Goal: Information Seeking & Learning: Learn about a topic

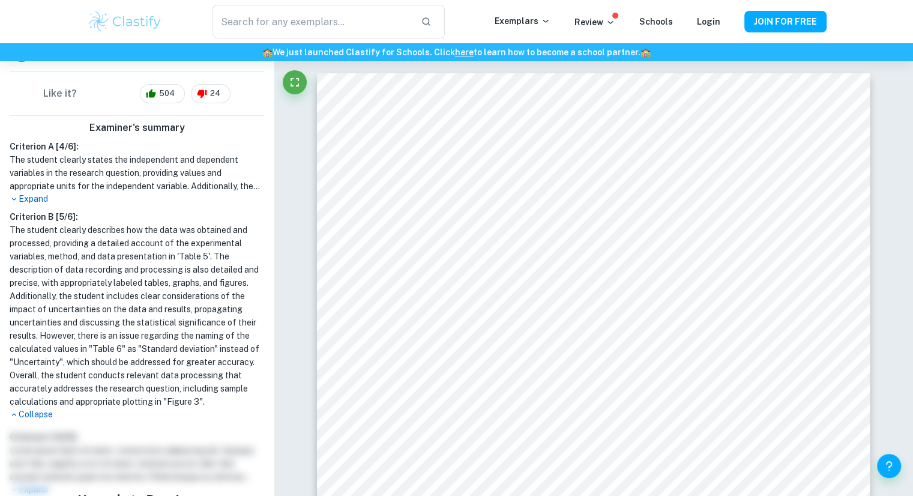
scroll to position [318, 0]
click at [47, 191] on p "Expand" at bounding box center [137, 197] width 254 height 13
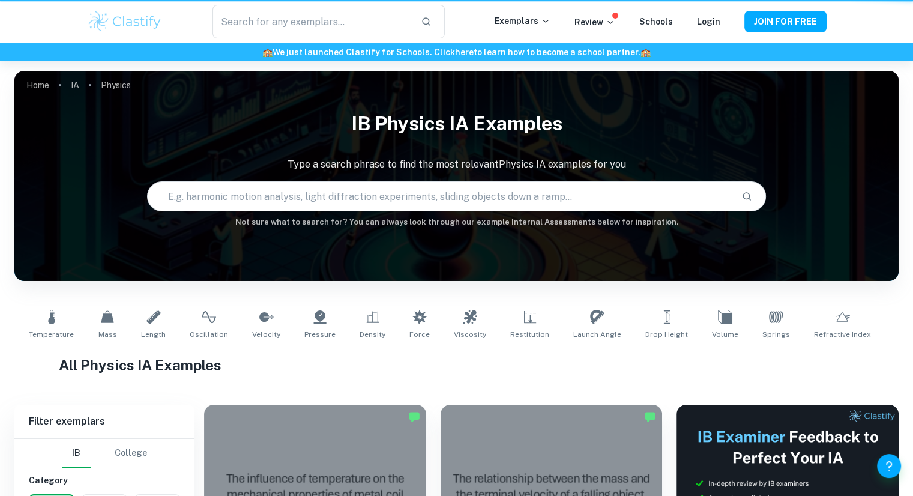
scroll to position [377, 0]
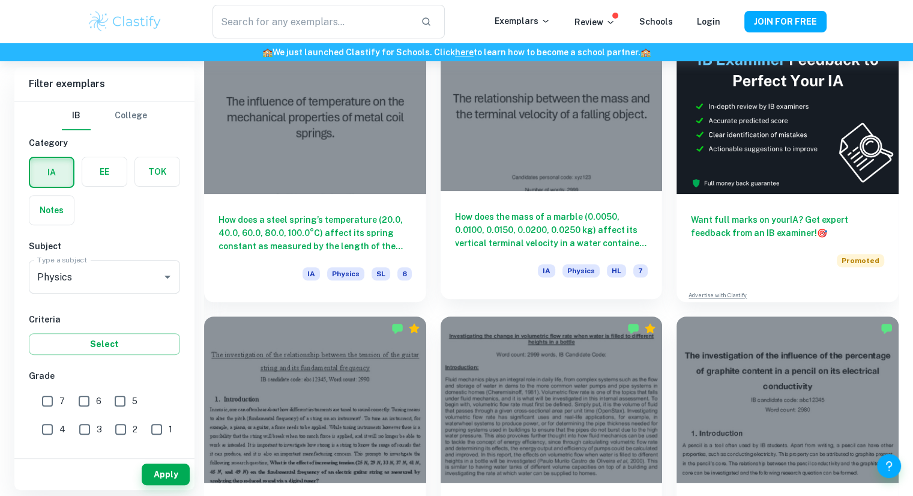
click at [520, 189] on div at bounding box center [551, 108] width 222 height 166
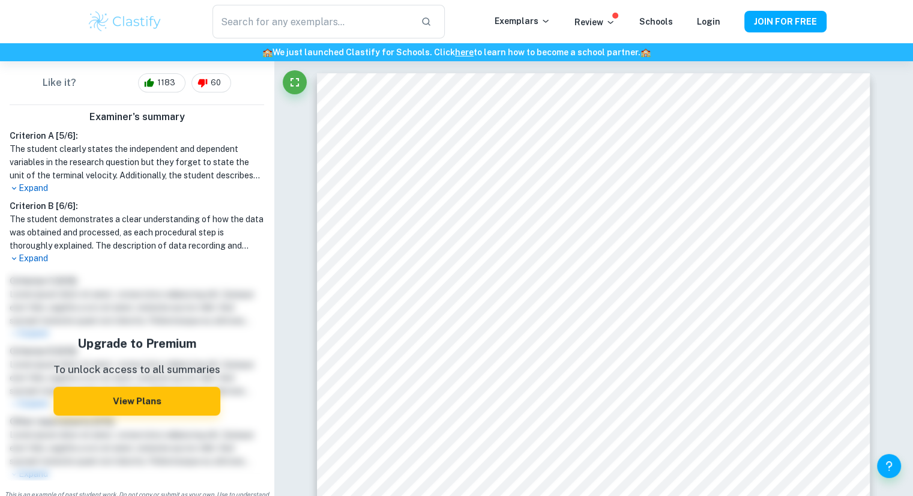
scroll to position [346, 0]
click at [44, 187] on p "Expand" at bounding box center [137, 188] width 254 height 13
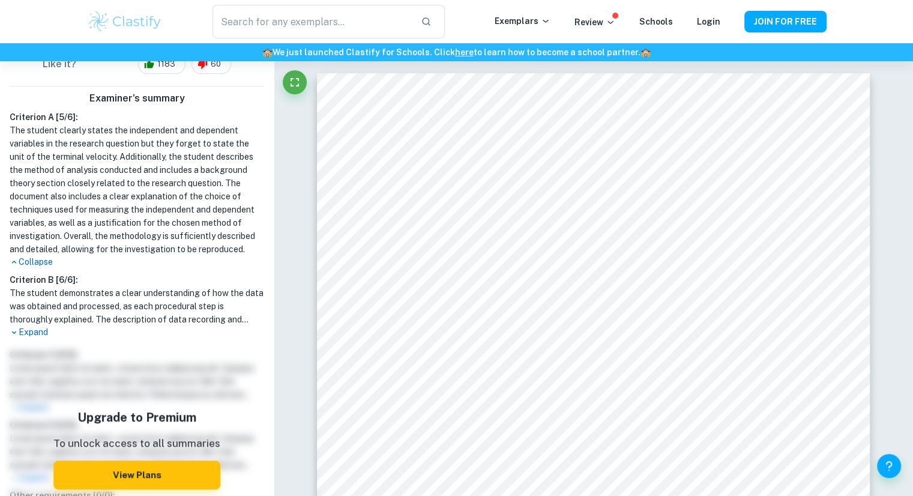
scroll to position [366, 0]
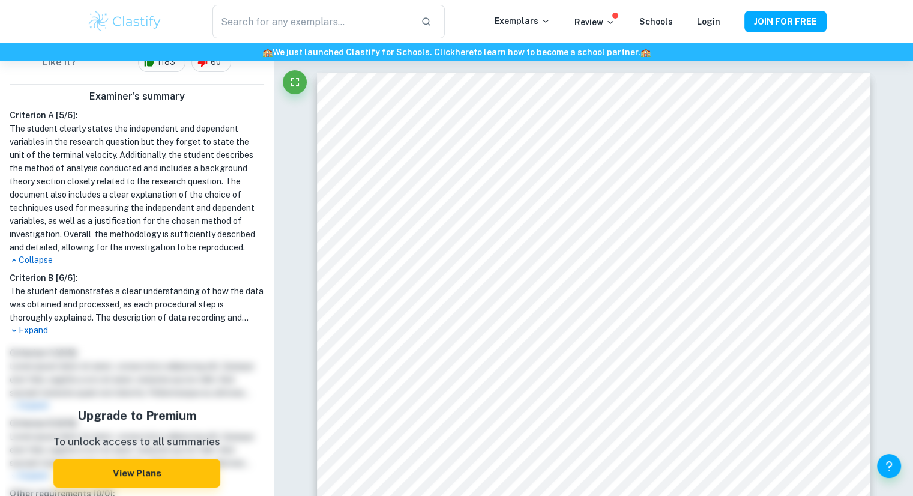
click at [43, 337] on p "Expand" at bounding box center [137, 330] width 254 height 13
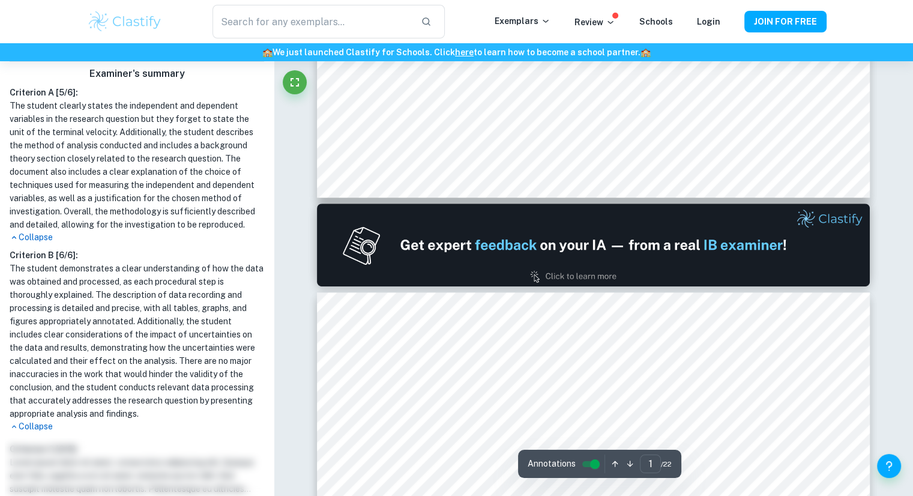
scroll to position [661, 0]
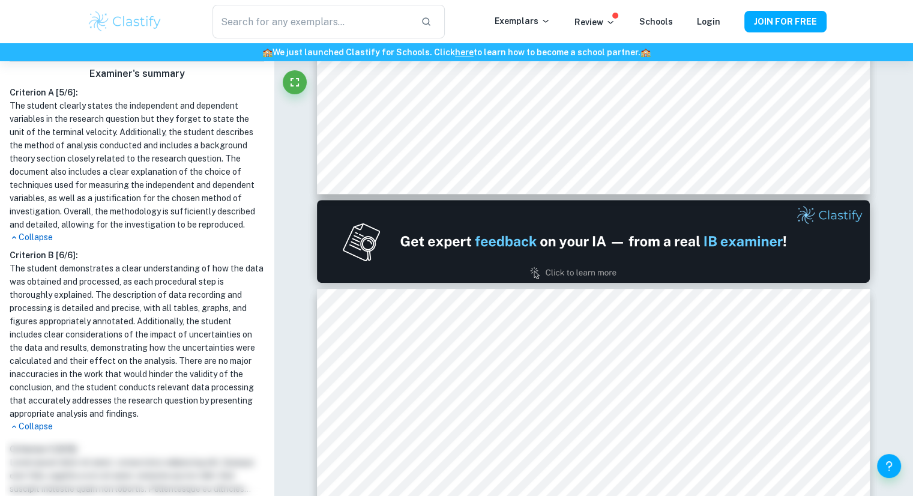
type input "2"
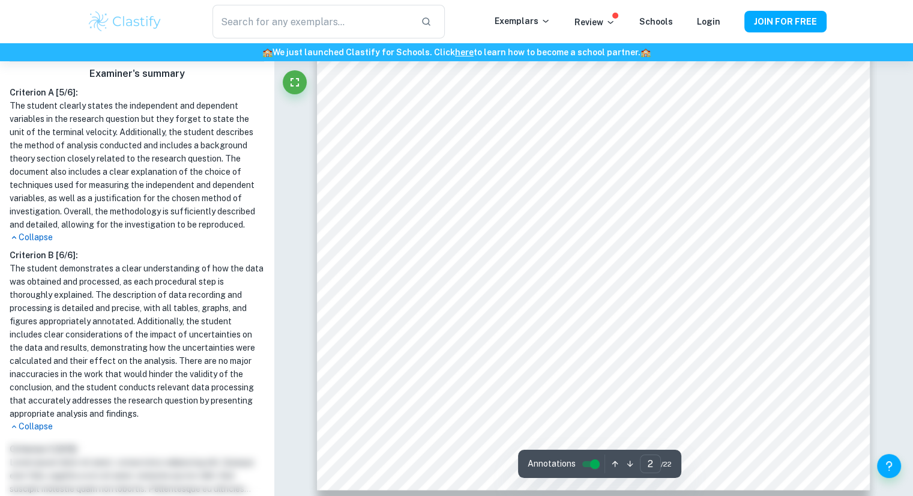
scroll to position [1256, 0]
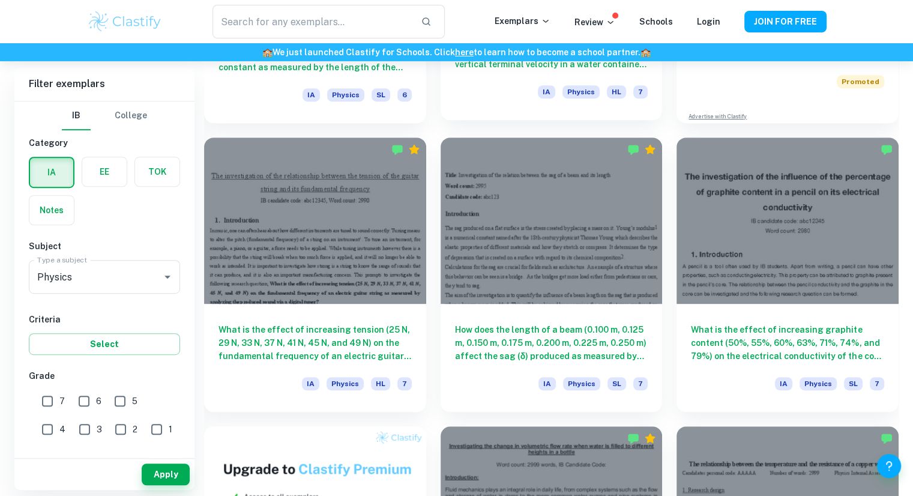
scroll to position [569, 0]
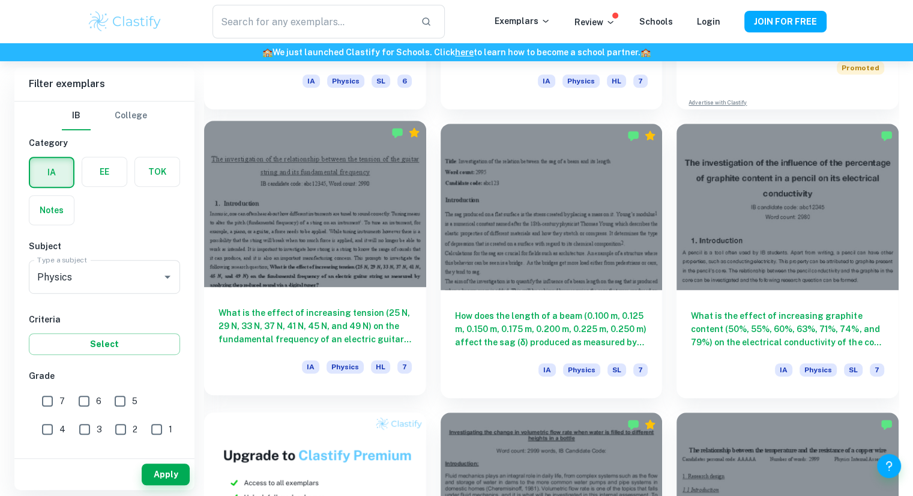
click at [306, 210] on div at bounding box center [315, 204] width 222 height 166
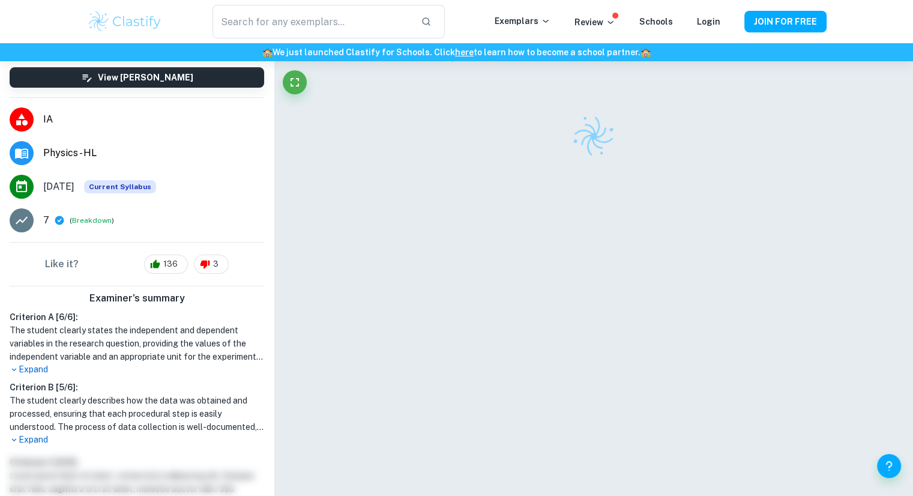
scroll to position [203, 0]
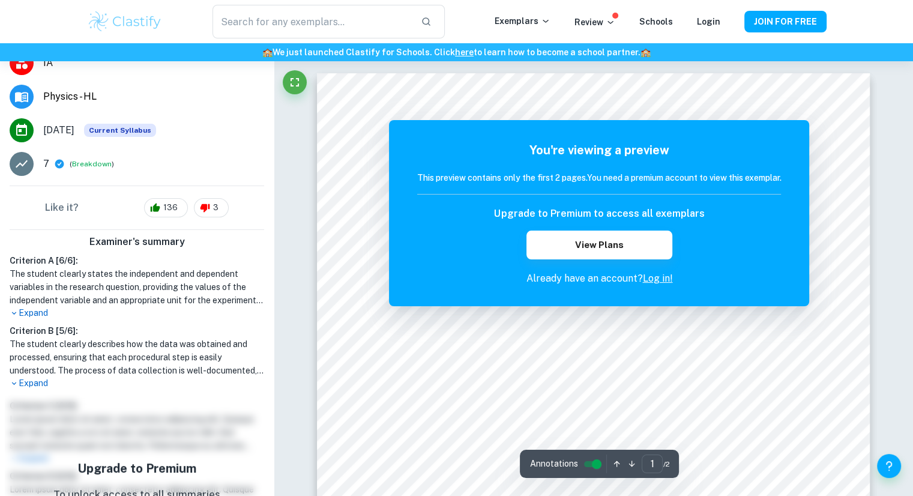
click at [47, 313] on p "Expand" at bounding box center [137, 313] width 254 height 13
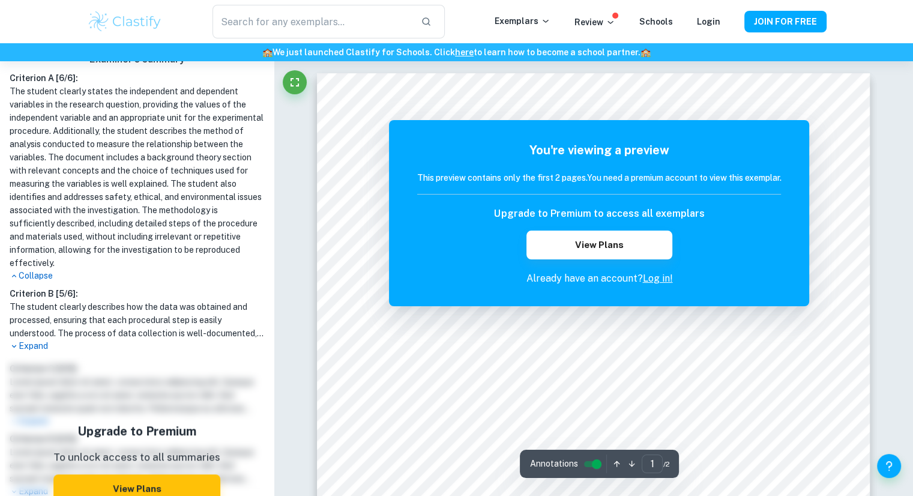
scroll to position [386, 0]
click at [50, 343] on p "Expand" at bounding box center [137, 345] width 254 height 13
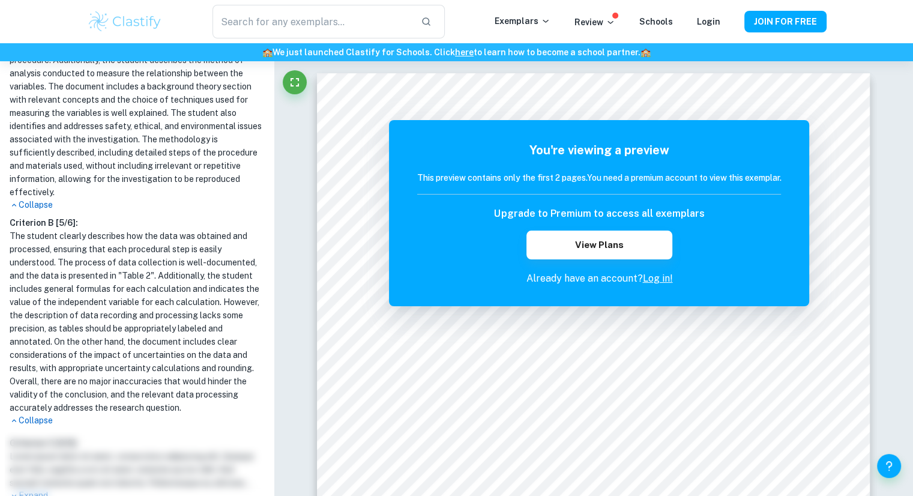
scroll to position [0, 0]
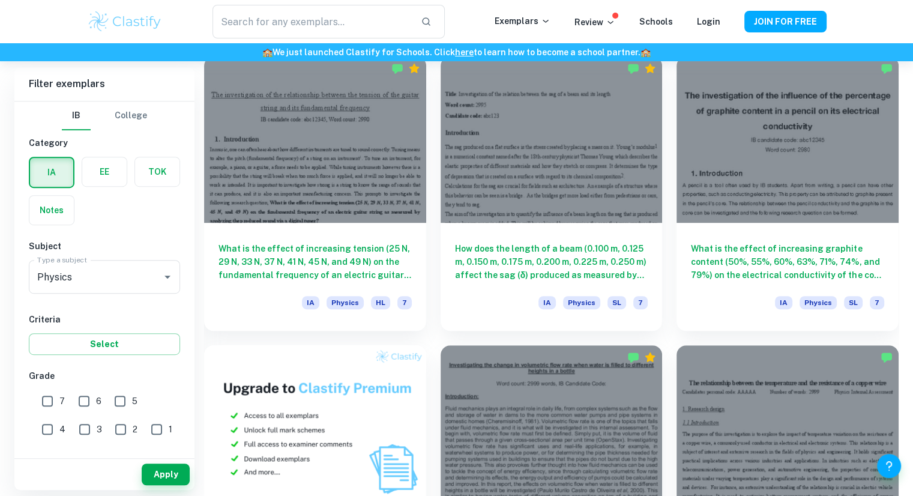
scroll to position [641, 0]
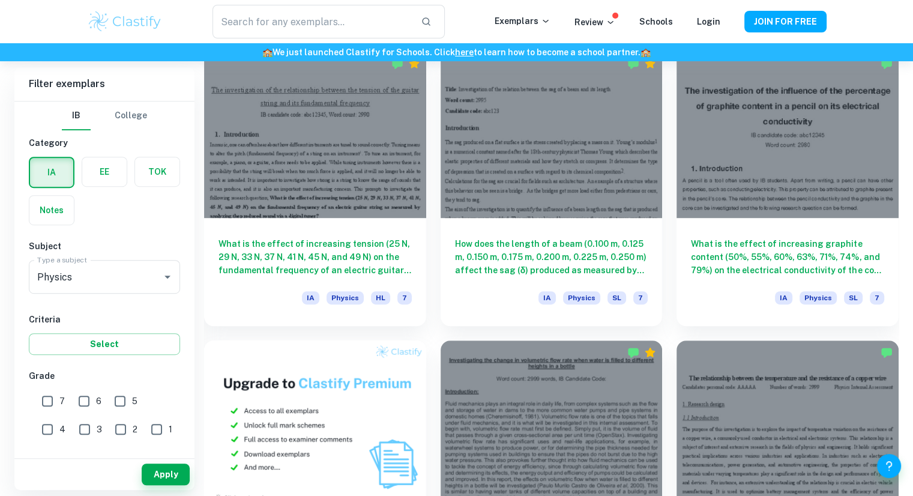
click at [145, 433] on input "1" at bounding box center [157, 429] width 24 height 24
checkbox input "true"
click at [156, 463] on button "Apply" at bounding box center [166, 474] width 48 height 22
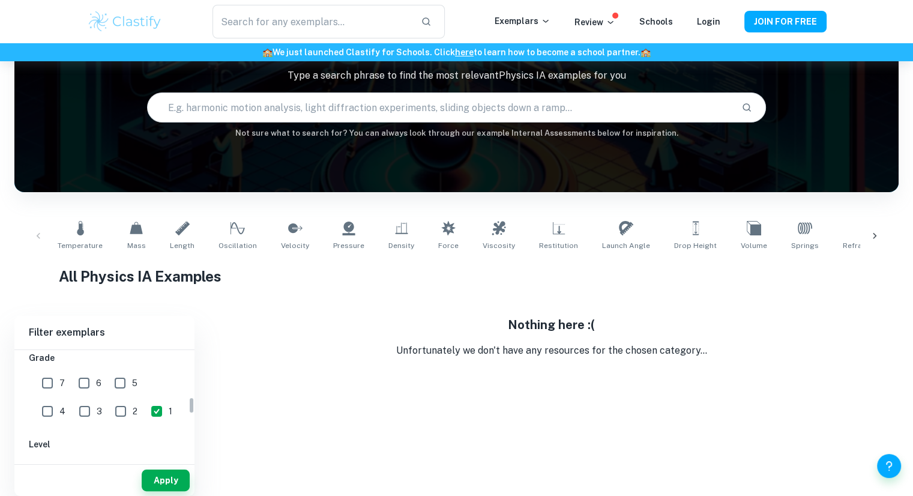
scroll to position [258, 0]
click at [109, 421] on input "2" at bounding box center [121, 419] width 24 height 24
checkbox input "true"
click at [158, 486] on button "Apply" at bounding box center [166, 480] width 48 height 22
click at [73, 411] on input "3" at bounding box center [85, 419] width 24 height 24
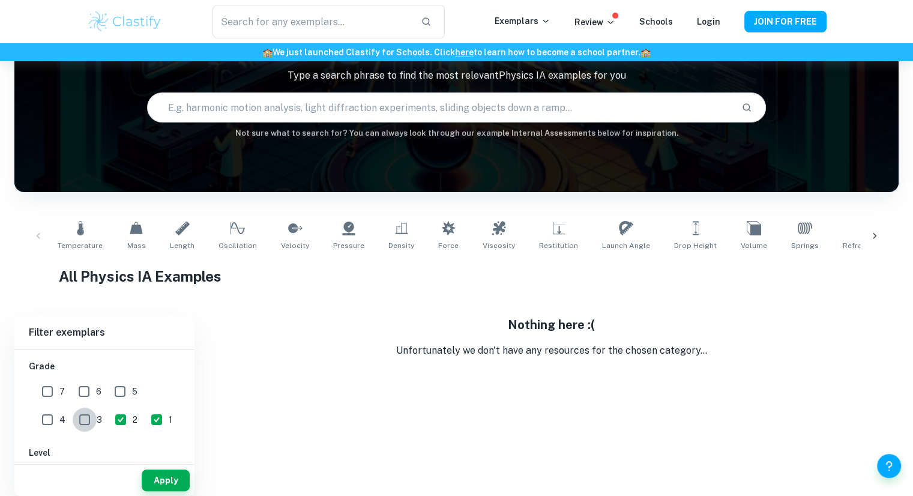
checkbox input "true"
click at [157, 476] on button "Apply" at bounding box center [166, 480] width 48 height 22
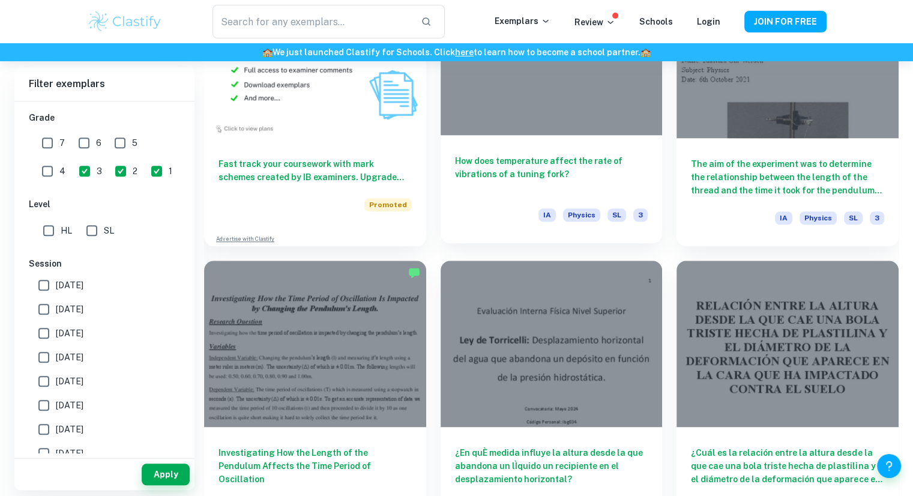
scroll to position [1010, 0]
click at [571, 148] on div "How does temperature affect the rate of vibrations of a tuning fork? IA Physics…" at bounding box center [551, 190] width 222 height 108
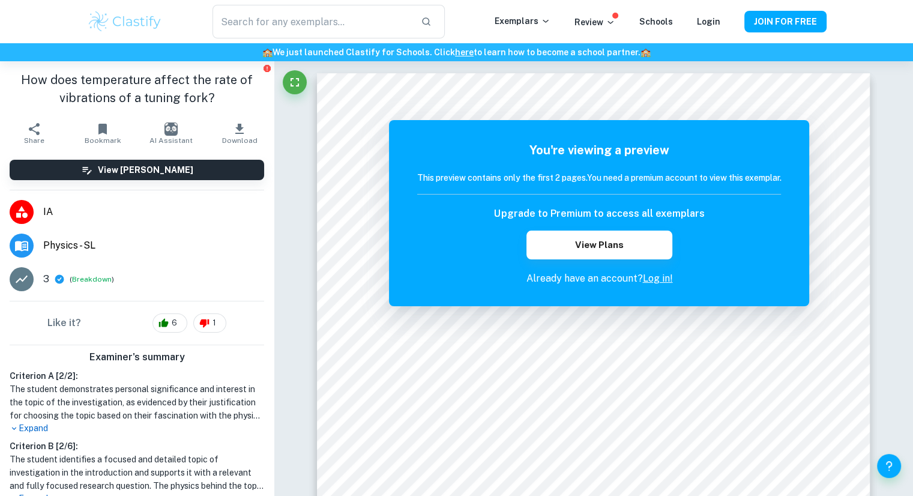
click at [40, 431] on p "Expand" at bounding box center [137, 428] width 254 height 13
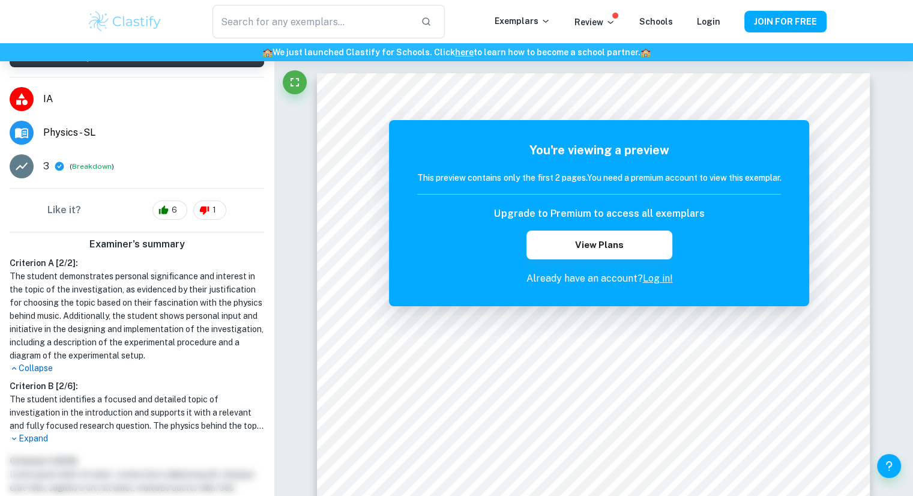
scroll to position [120, 0]
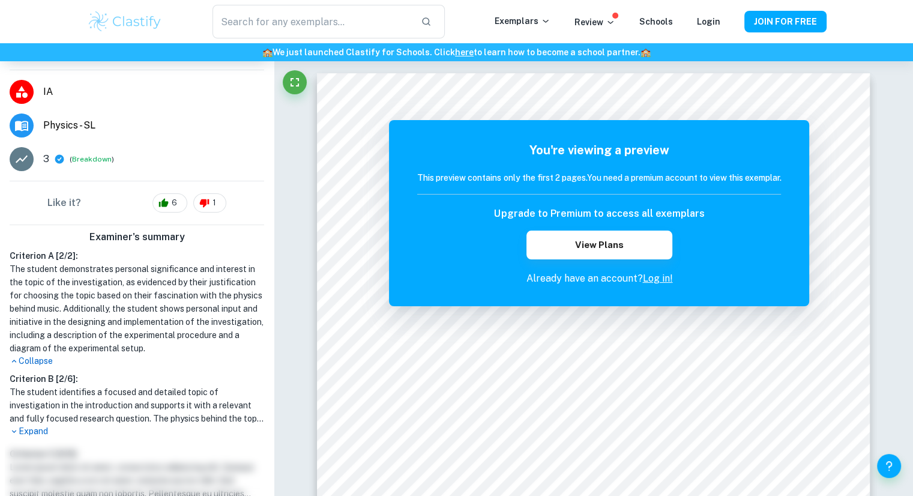
click at [46, 429] on p "Expand" at bounding box center [137, 431] width 254 height 13
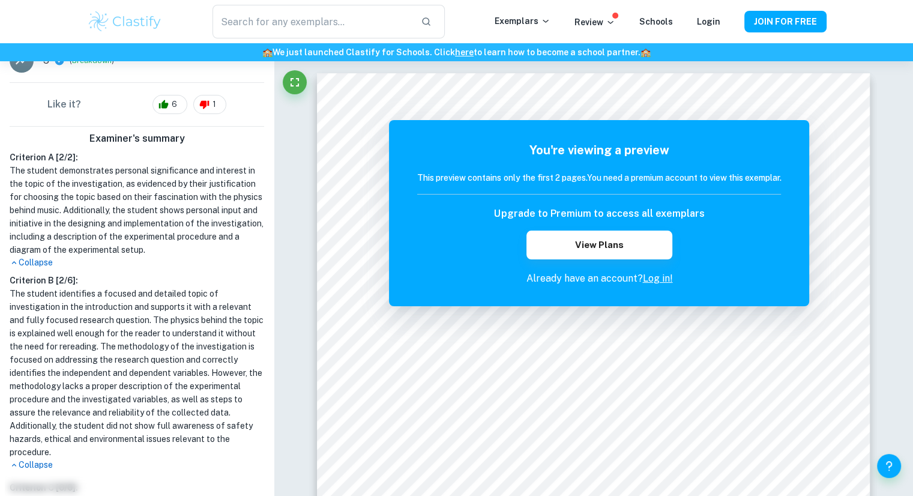
scroll to position [224, 0]
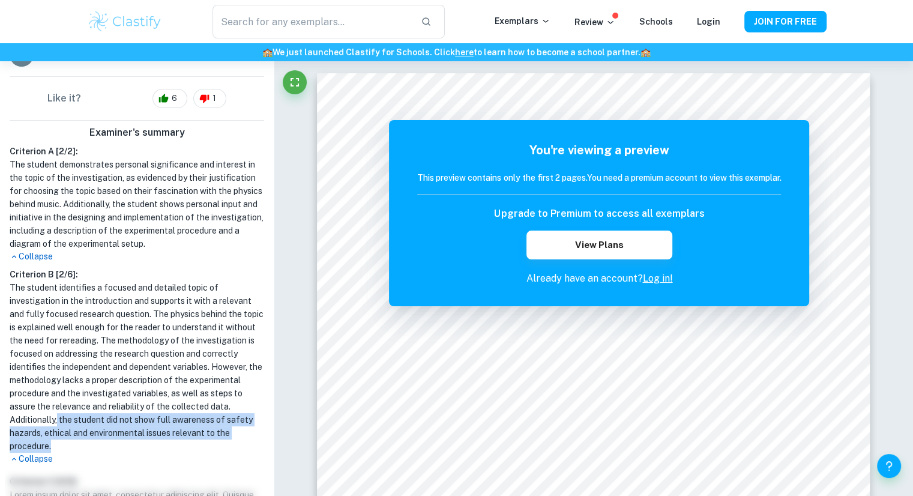
drag, startPoint x: 181, startPoint y: 418, endPoint x: 207, endPoint y: 443, distance: 36.5
click at [207, 443] on h1 "The student identifies a focused and detailed topic of investigation in the int…" at bounding box center [137, 367] width 254 height 172
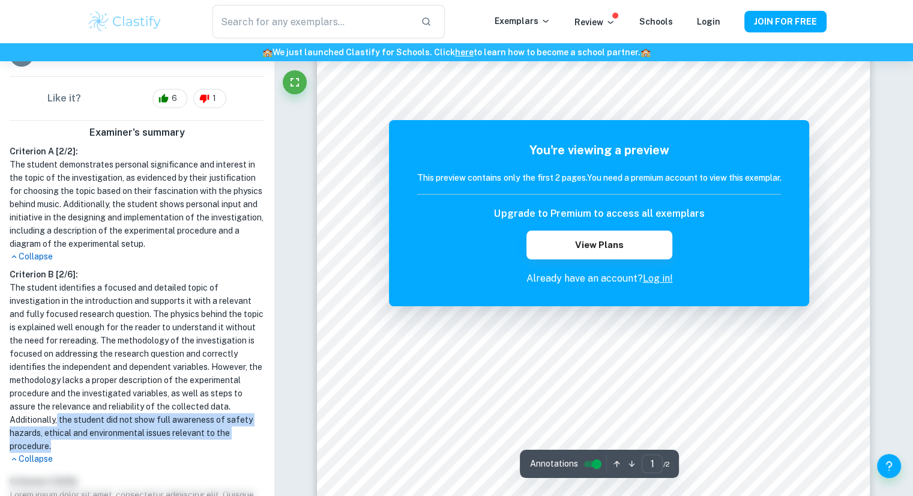
scroll to position [118, 0]
copy h1 "the student did not show full awareness of safety hazards, ethical and environm…"
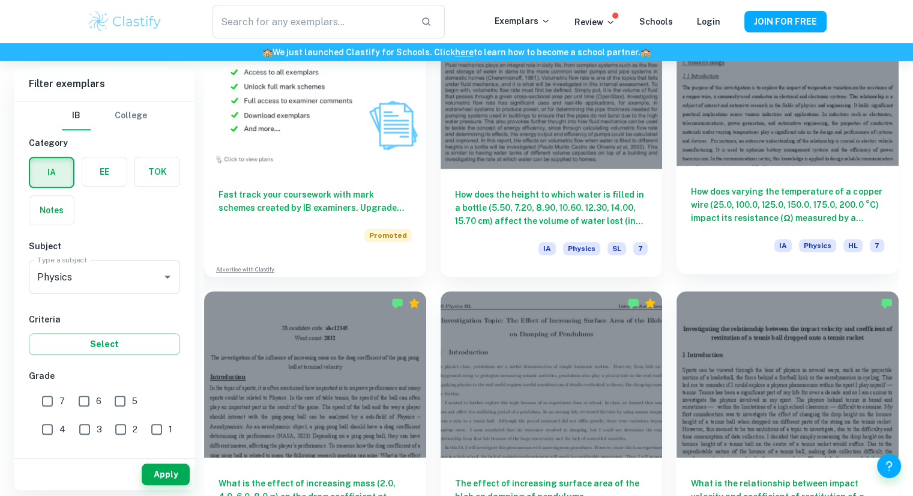
scroll to position [1010, 0]
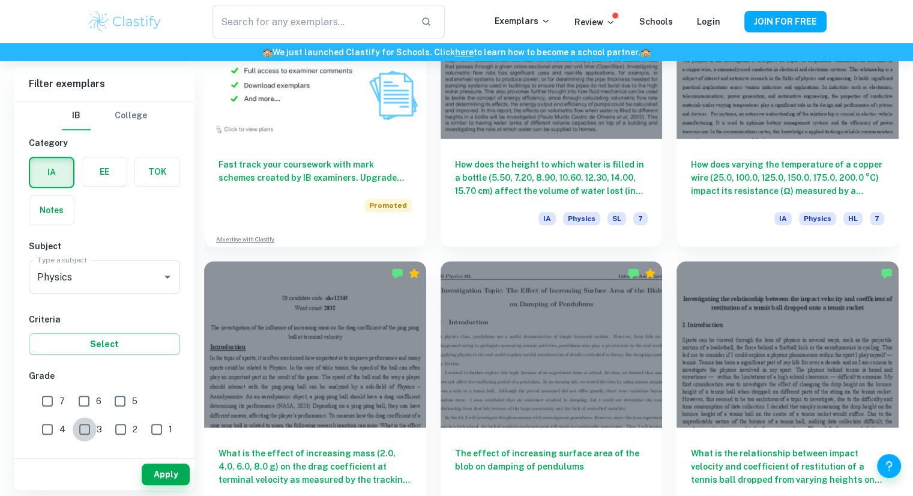
click at [73, 418] on input "3" at bounding box center [85, 429] width 24 height 24
checkbox input "true"
click at [172, 474] on button "Apply" at bounding box center [166, 474] width 48 height 22
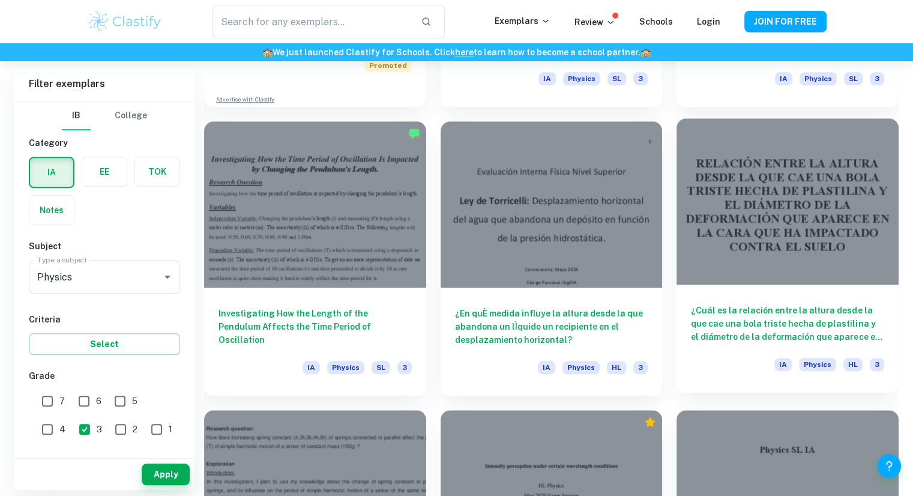
scroll to position [1150, 0]
click at [721, 269] on div at bounding box center [787, 201] width 222 height 166
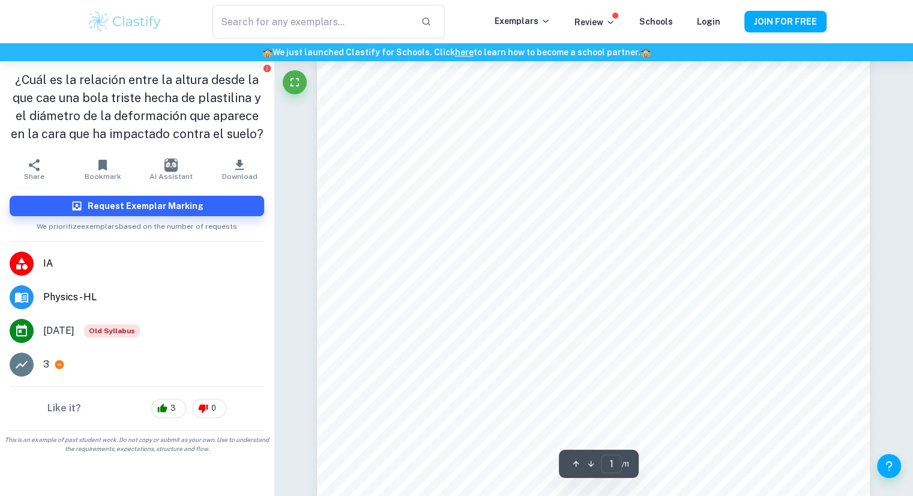
scroll to position [251, 0]
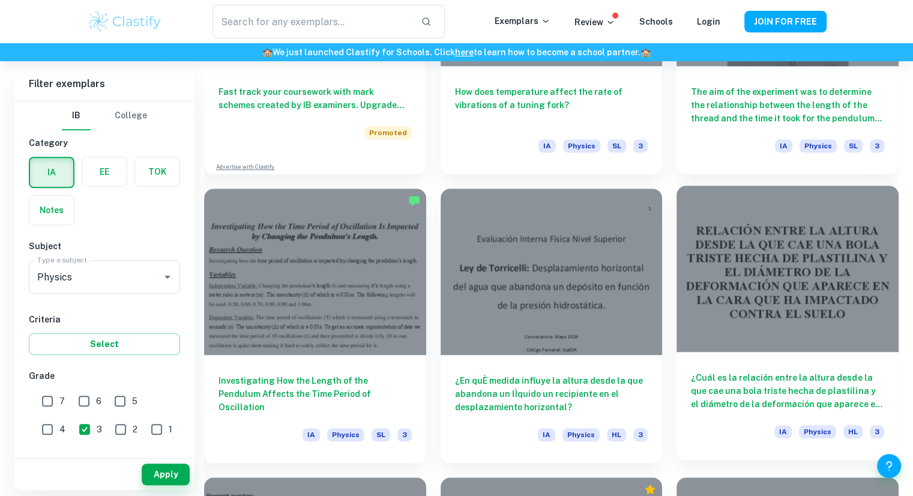
scroll to position [1081, 0]
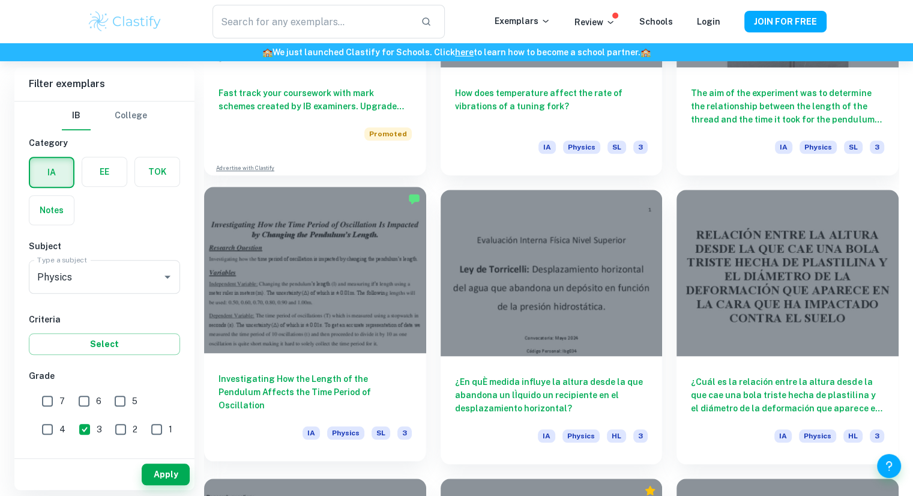
click at [382, 236] on div at bounding box center [315, 270] width 222 height 166
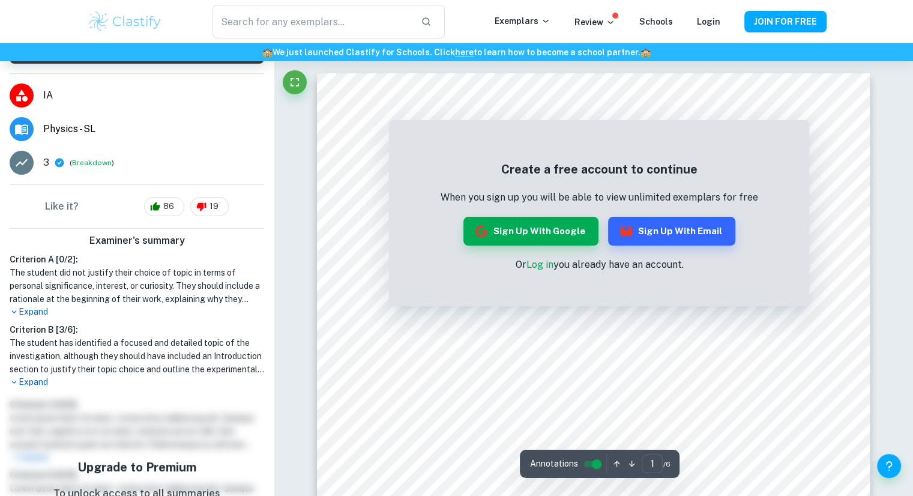
scroll to position [136, 0]
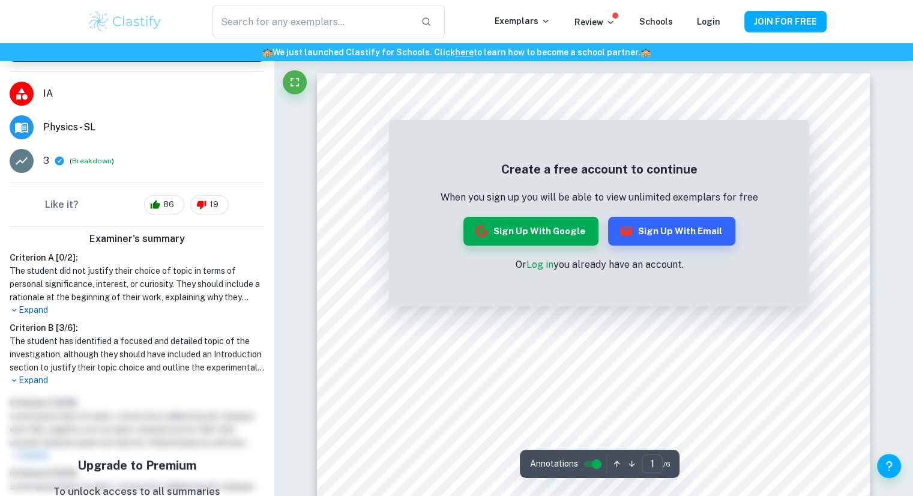
click at [39, 316] on div "Criterion A [ 0 / 2 ]: The student did not justify their choice of topic in ter…" at bounding box center [137, 319] width 264 height 136
click at [33, 310] on p "Expand" at bounding box center [137, 310] width 254 height 13
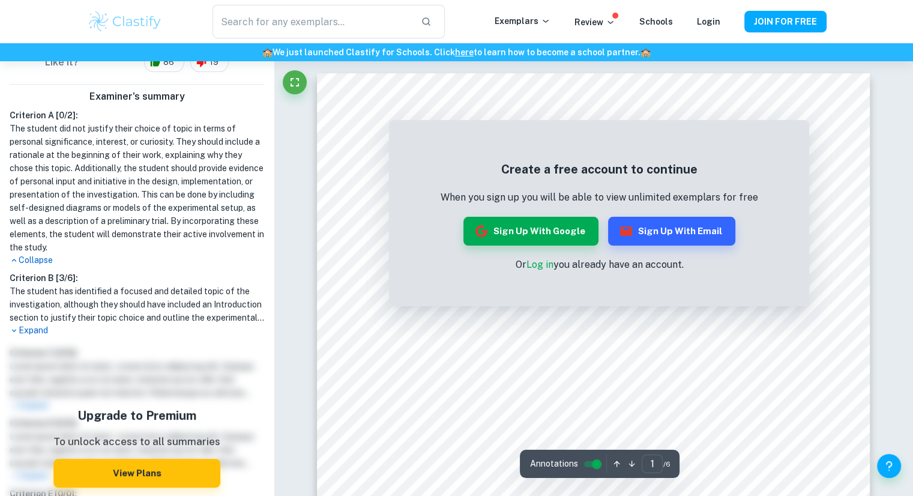
scroll to position [284, 0]
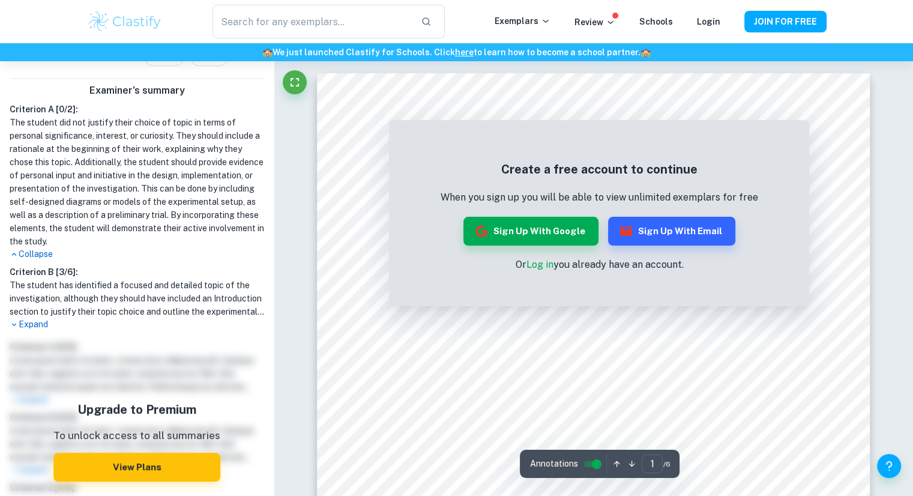
click at [29, 323] on p "Expand" at bounding box center [137, 324] width 254 height 13
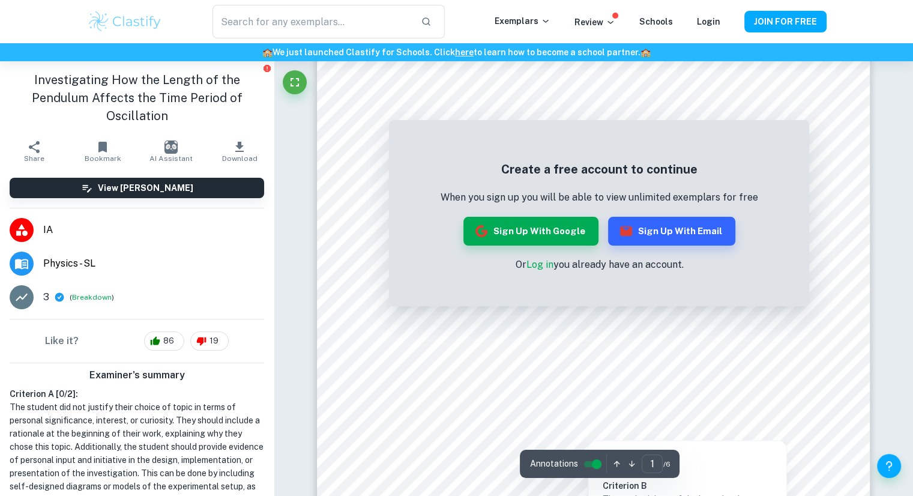
scroll to position [0, 0]
